Goal: Navigation & Orientation: Find specific page/section

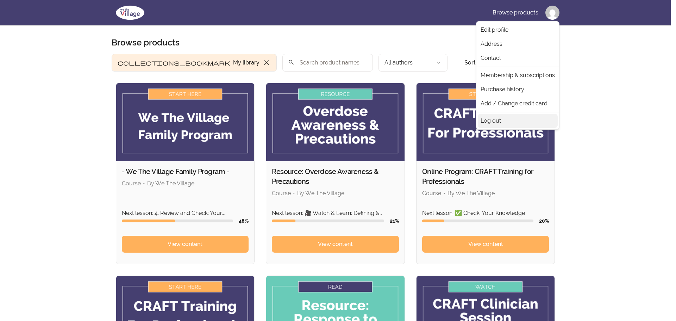
click at [498, 117] on link "Log out" at bounding box center [518, 121] width 80 height 14
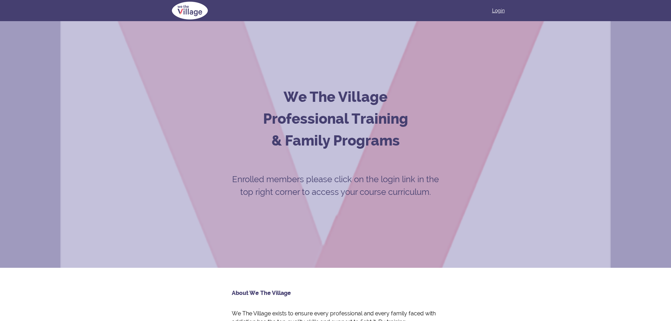
click at [499, 8] on link "Login" at bounding box center [498, 10] width 13 height 7
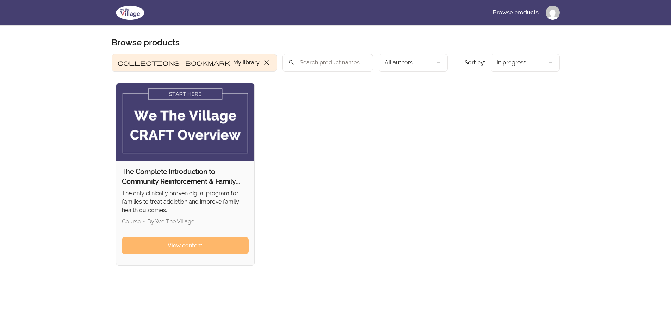
click at [168, 250] on link "View content" at bounding box center [185, 245] width 127 height 17
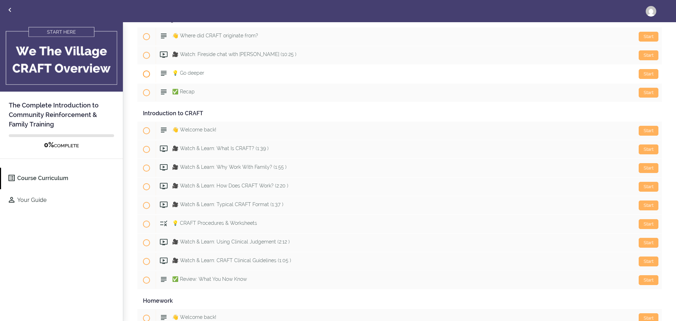
scroll to position [176, 0]
